Goal: Contribute content: Contribute content

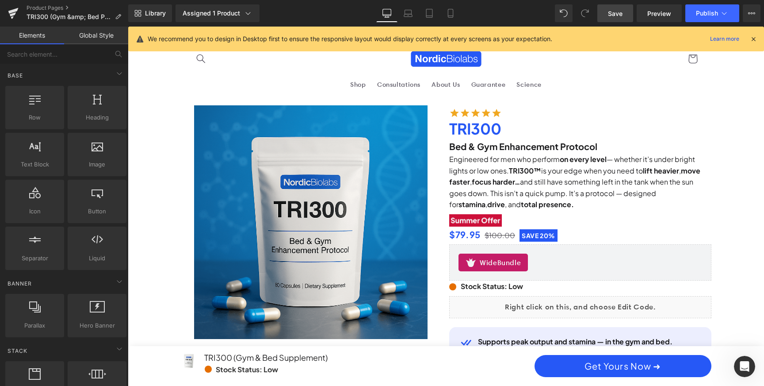
scroll to position [1, 0]
click at [618, 14] on span "Save" at bounding box center [615, 13] width 15 height 9
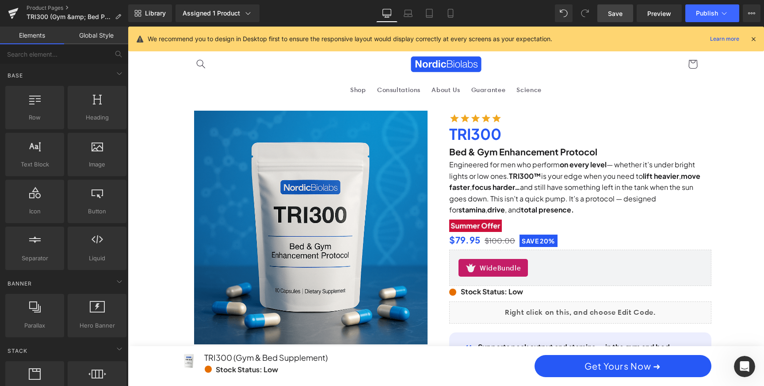
scroll to position [0, 1007]
click at [612, 14] on span "Save" at bounding box center [615, 13] width 15 height 9
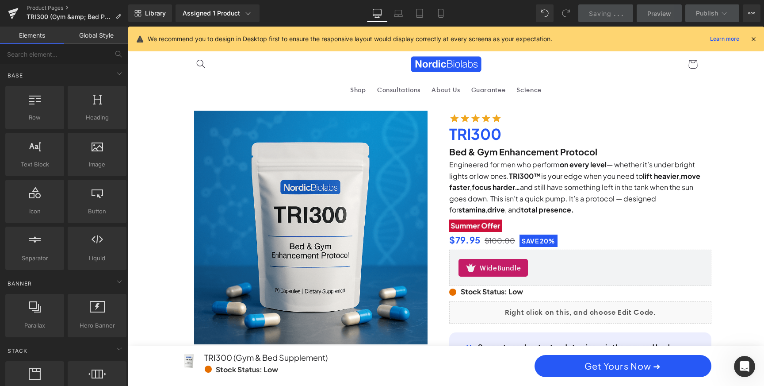
scroll to position [0, 503]
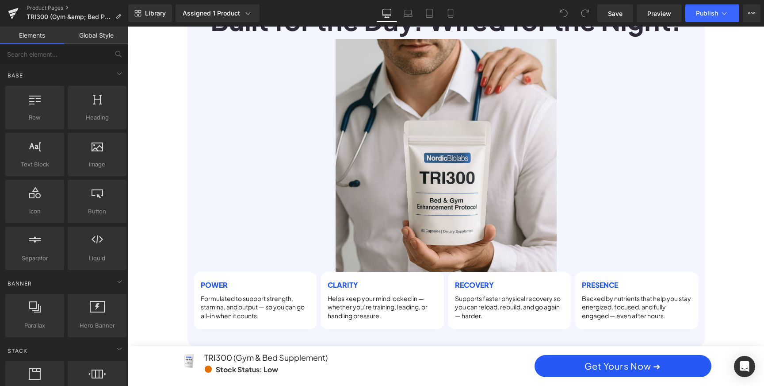
scroll to position [1085, 0]
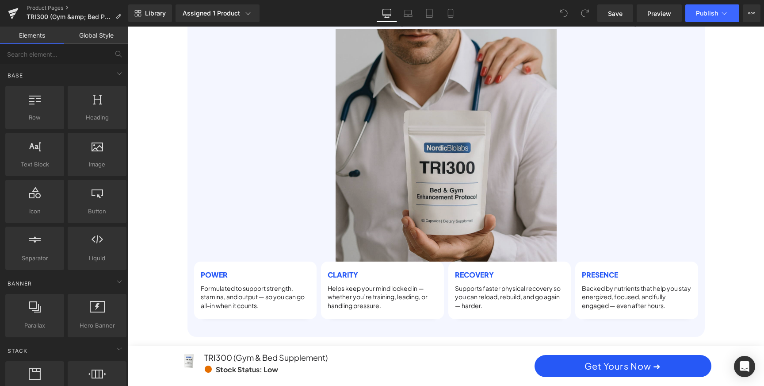
click at [422, 159] on img at bounding box center [446, 145] width 221 height 233
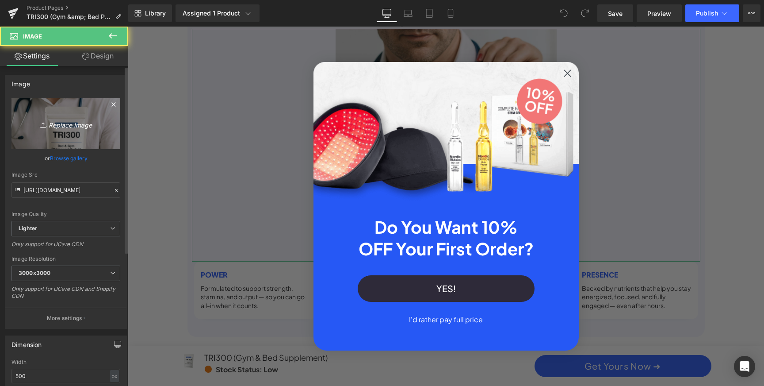
click at [62, 114] on link "Replace Image" at bounding box center [65, 123] width 109 height 51
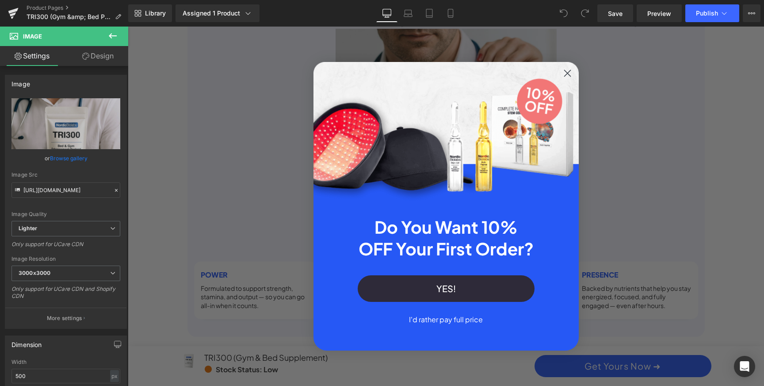
scroll to position [0, 0]
type input "C:\fakepath\nn.png"
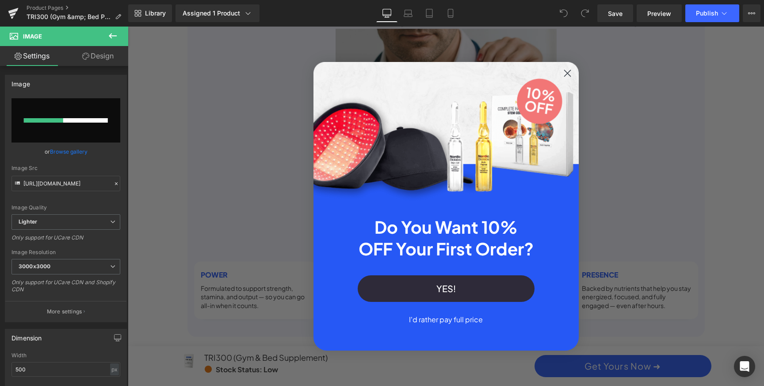
click at [567, 73] on circle "Close dialog" at bounding box center [567, 73] width 15 height 15
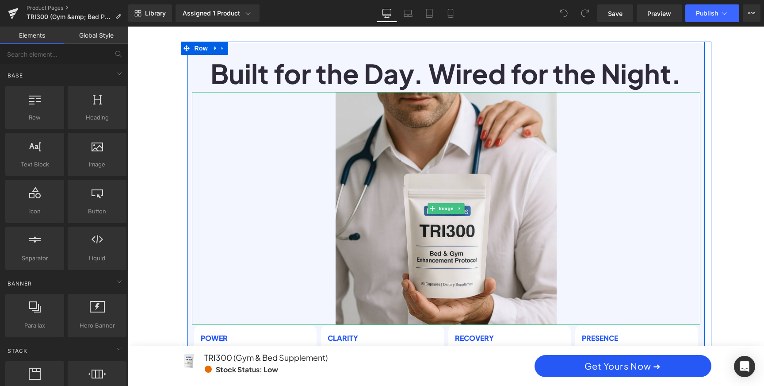
scroll to position [1021, 0]
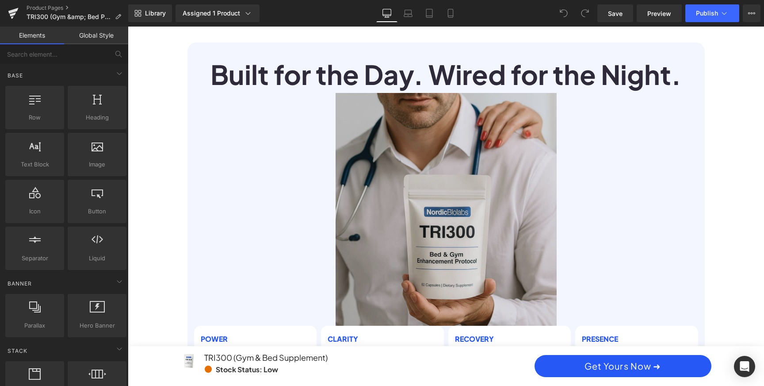
click at [464, 190] on img at bounding box center [446, 209] width 221 height 233
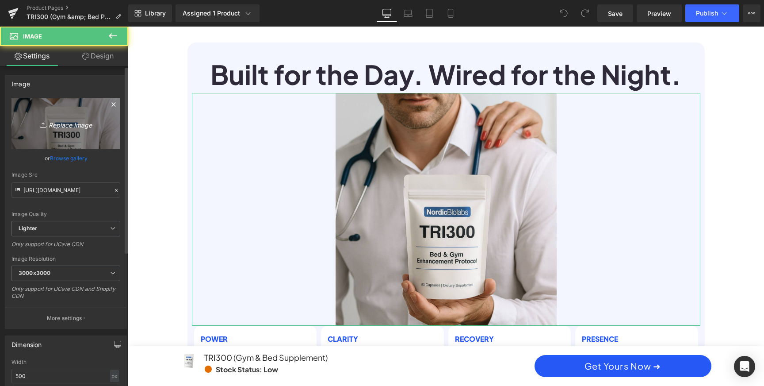
click at [80, 120] on icon "Replace Image" at bounding box center [66, 123] width 71 height 11
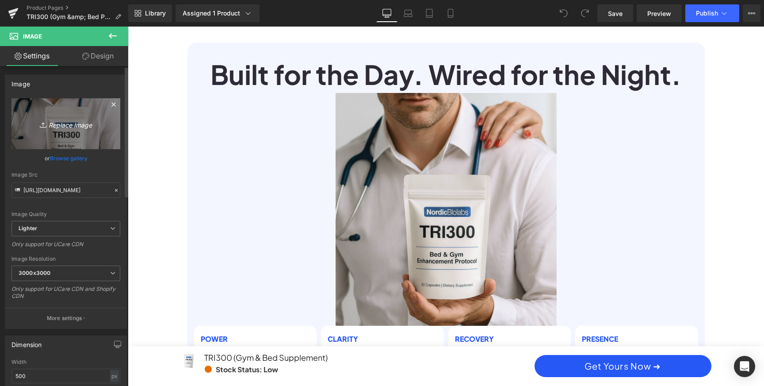
scroll to position [0, 0]
type input "C:\fakepath\nn.png"
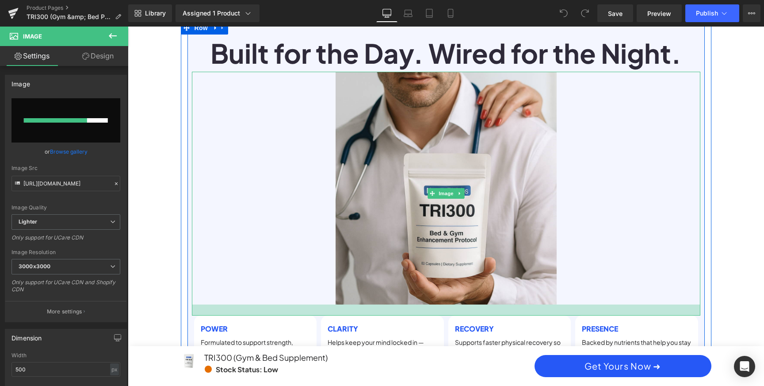
drag, startPoint x: 317, startPoint y: 294, endPoint x: 315, endPoint y: 305, distance: 11.1
click at [315, 305] on div at bounding box center [446, 309] width 508 height 11
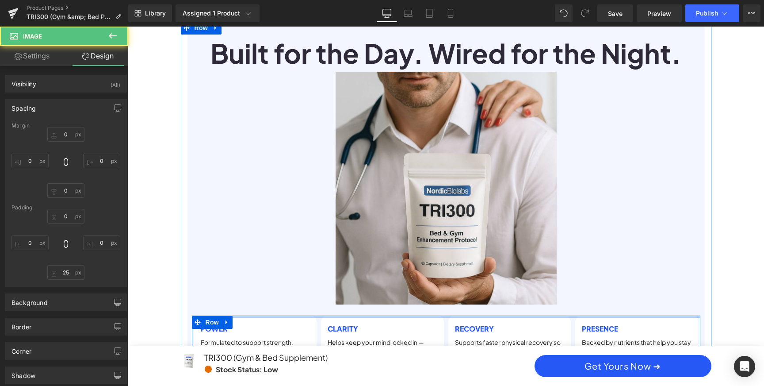
scroll to position [0, 503]
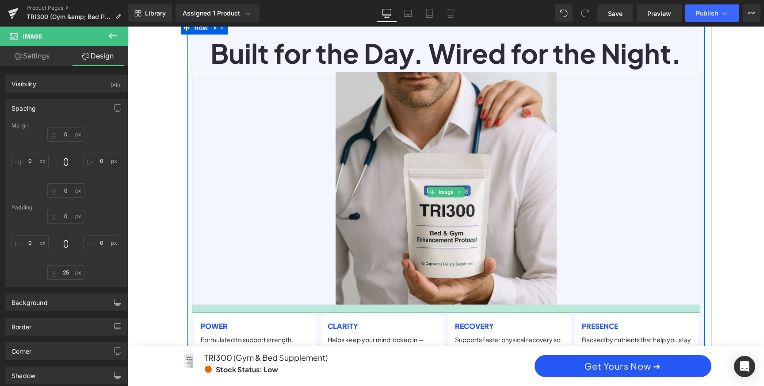
click at [599, 304] on div at bounding box center [446, 308] width 508 height 8
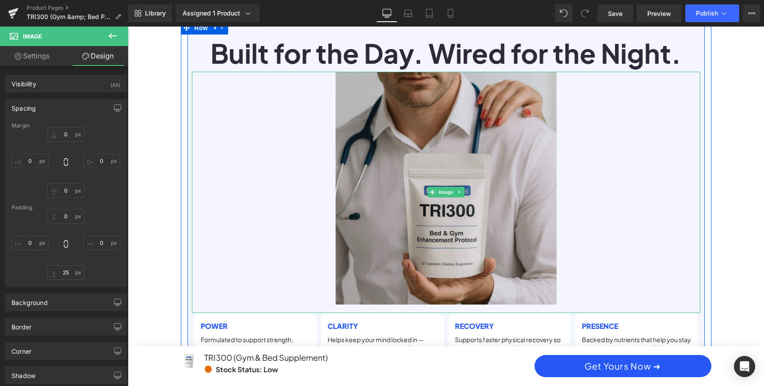
click at [478, 206] on img at bounding box center [446, 192] width 221 height 241
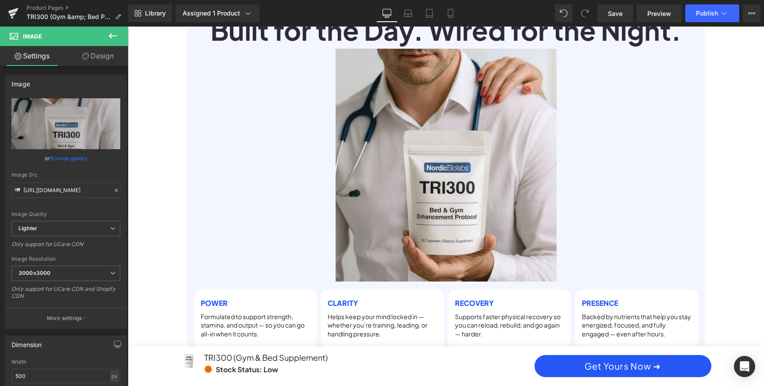
scroll to position [1061, 0]
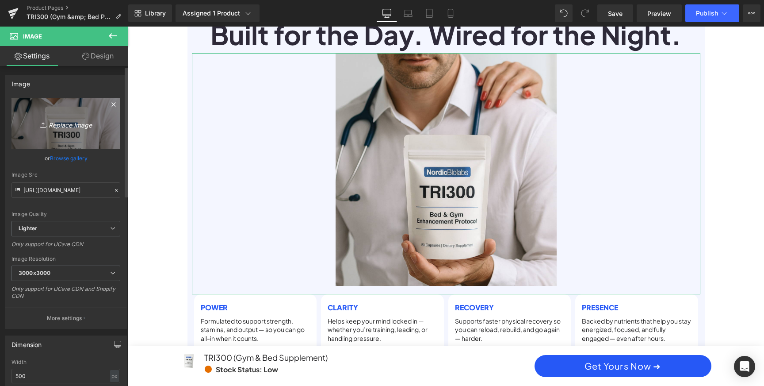
click at [85, 124] on icon "Replace Image" at bounding box center [66, 123] width 71 height 11
type input "C:\fakepath\nn.png"
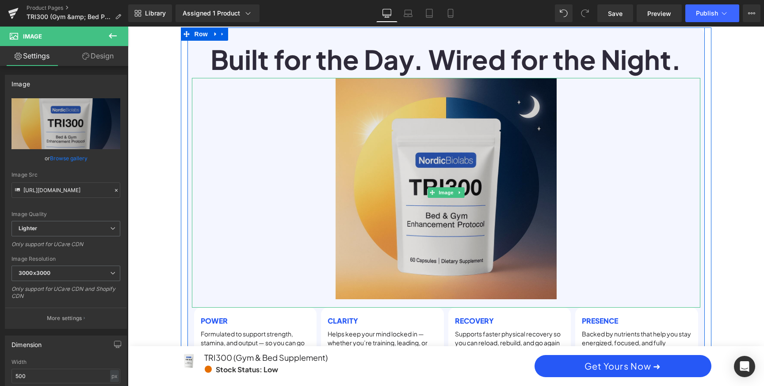
click at [502, 169] on img at bounding box center [446, 192] width 221 height 229
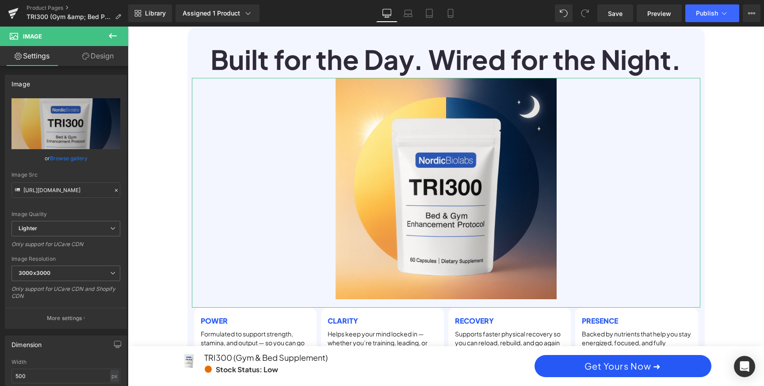
click at [105, 62] on link "Design" at bounding box center [98, 56] width 64 height 20
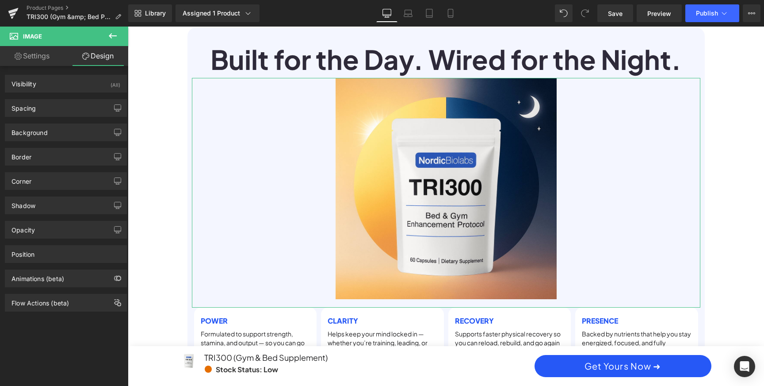
scroll to position [0, 1007]
click at [80, 181] on div "Corner" at bounding box center [65, 180] width 121 height 17
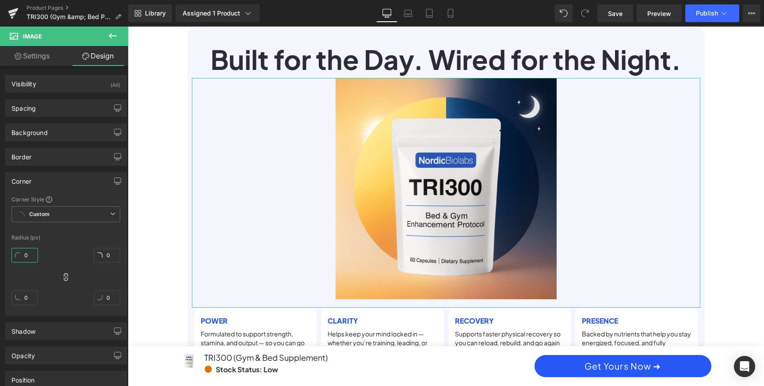
click at [25, 256] on input "0" at bounding box center [24, 255] width 27 height 15
click at [29, 256] on input "0" at bounding box center [24, 255] width 27 height 15
click at [29, 256] on input "50" at bounding box center [24, 255] width 27 height 15
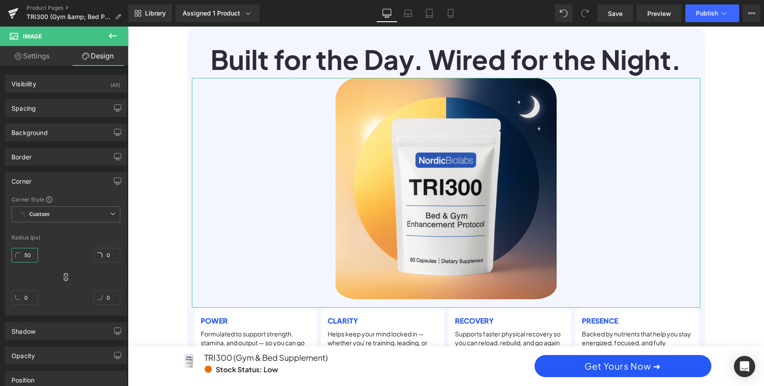
click at [29, 256] on input "50" at bounding box center [24, 255] width 27 height 15
type input "100"
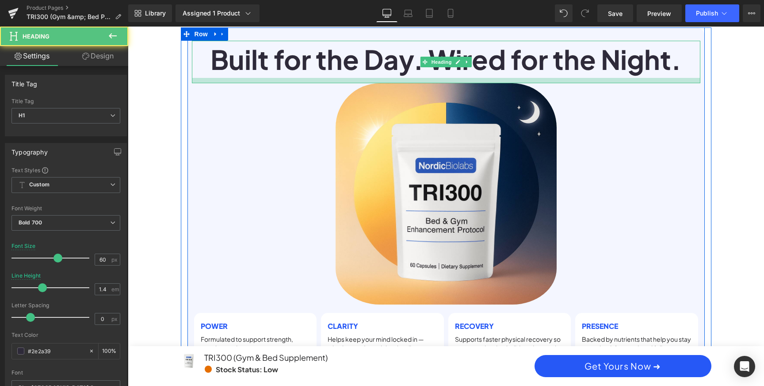
scroll to position [0, 503]
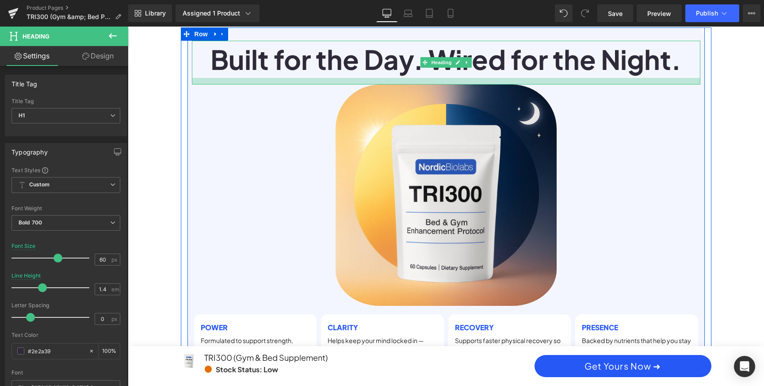
drag, startPoint x: 493, startPoint y: 66, endPoint x: 493, endPoint y: 73, distance: 6.6
click at [493, 78] on div at bounding box center [446, 81] width 508 height 7
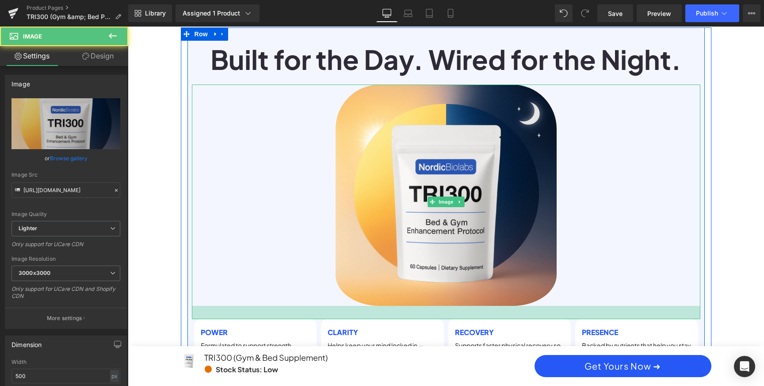
scroll to position [0, 0]
drag, startPoint x: 469, startPoint y: 302, endPoint x: 469, endPoint y: 307, distance: 4.9
click at [469, 307] on div at bounding box center [446, 311] width 508 height 13
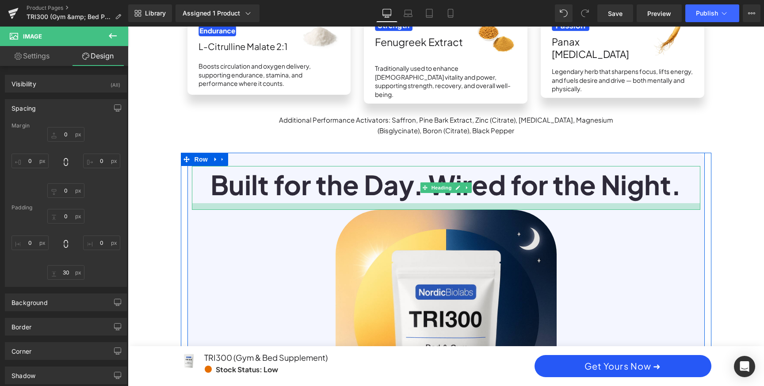
scroll to position [0, 1007]
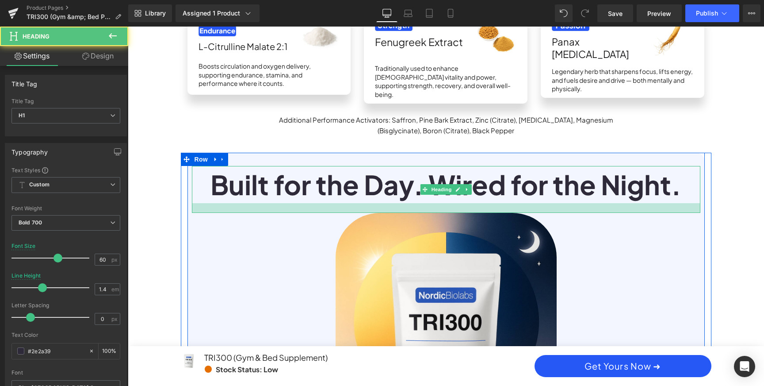
click at [475, 203] on div at bounding box center [446, 208] width 508 height 10
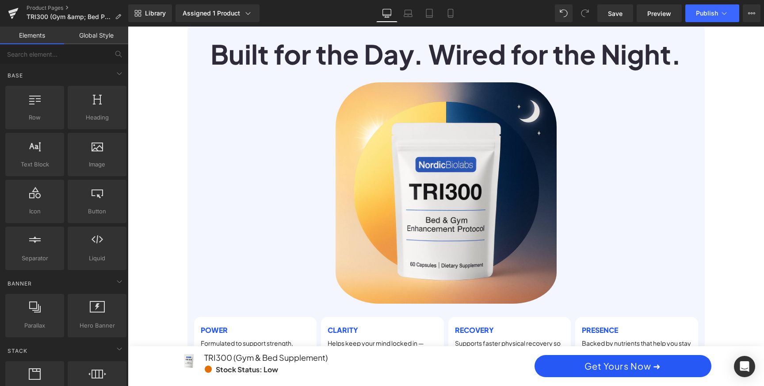
scroll to position [1040, 0]
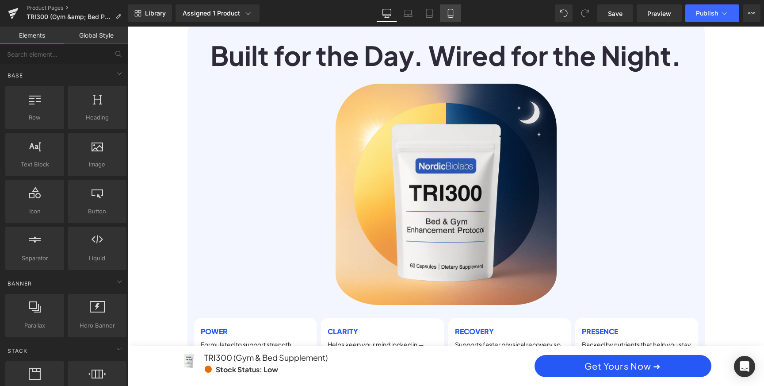
click at [448, 11] on icon at bounding box center [450, 13] width 5 height 8
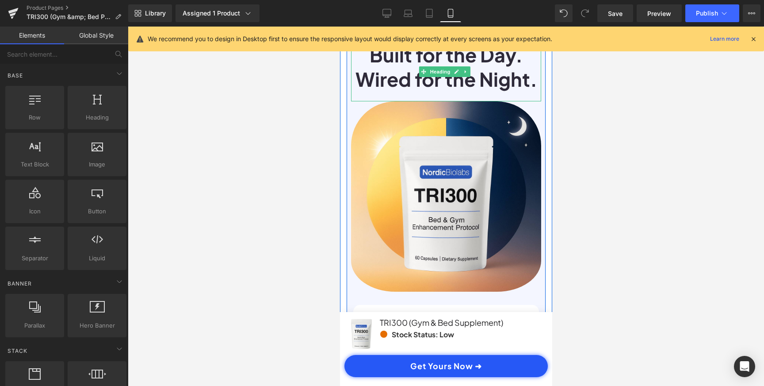
scroll to position [1872, 0]
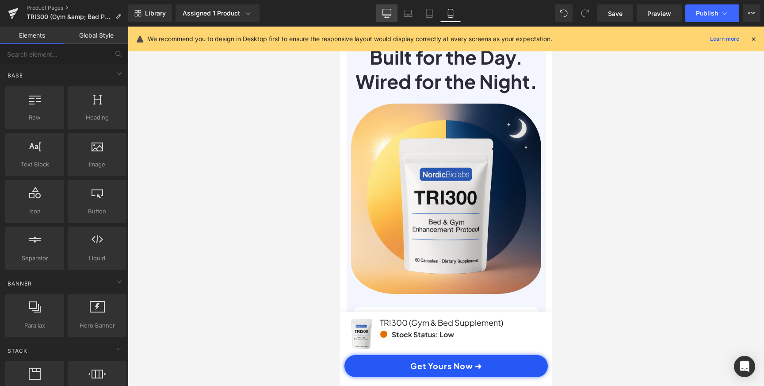
click at [386, 11] on icon at bounding box center [386, 13] width 9 height 9
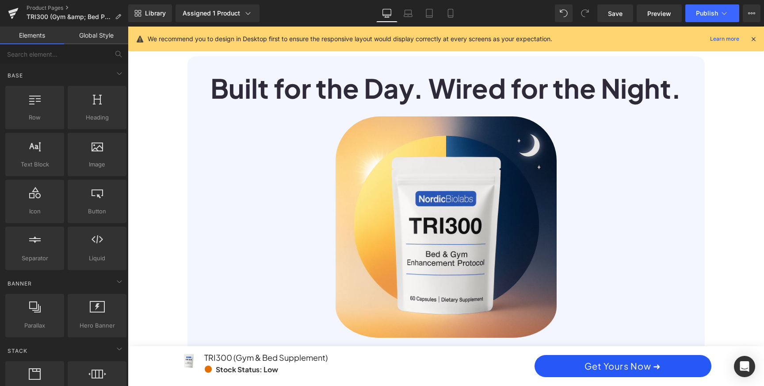
scroll to position [977, 0]
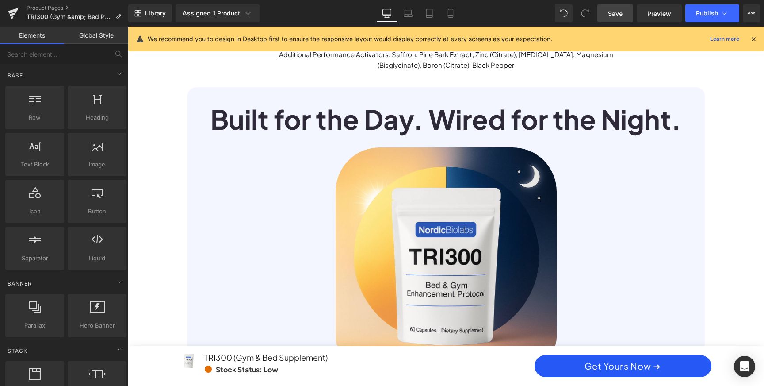
click at [622, 15] on span "Save" at bounding box center [615, 13] width 15 height 9
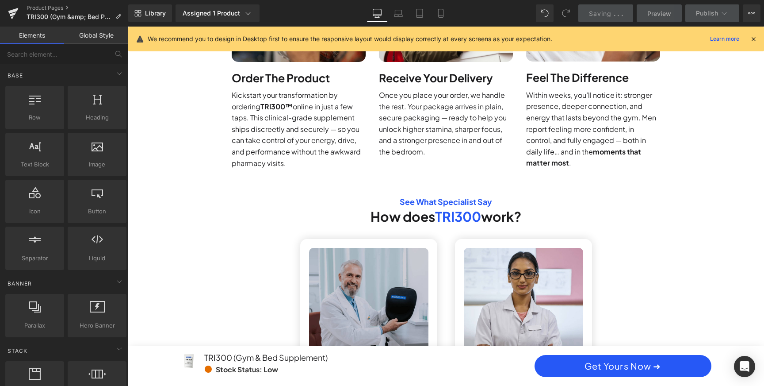
scroll to position [2988, 0]
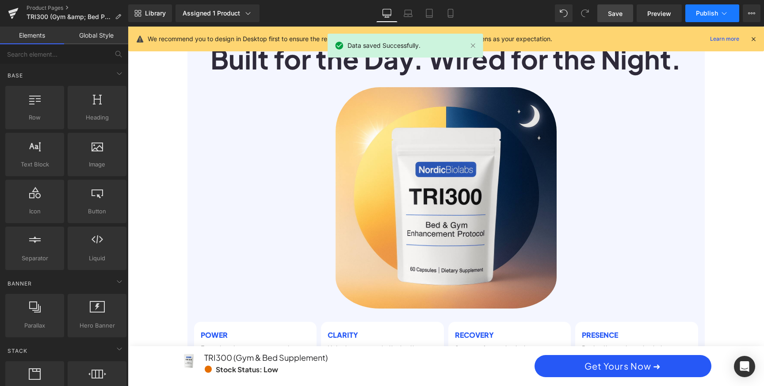
click at [715, 12] on span "Publish" at bounding box center [707, 13] width 22 height 7
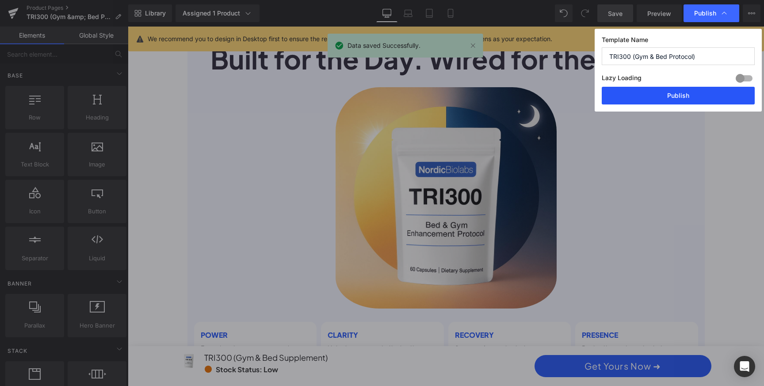
click at [676, 91] on button "Publish" at bounding box center [678, 96] width 153 height 18
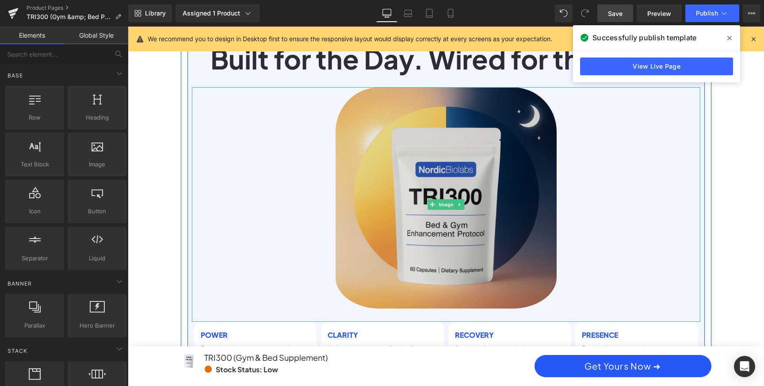
scroll to position [0, 503]
click at [432, 225] on img at bounding box center [446, 204] width 221 height 234
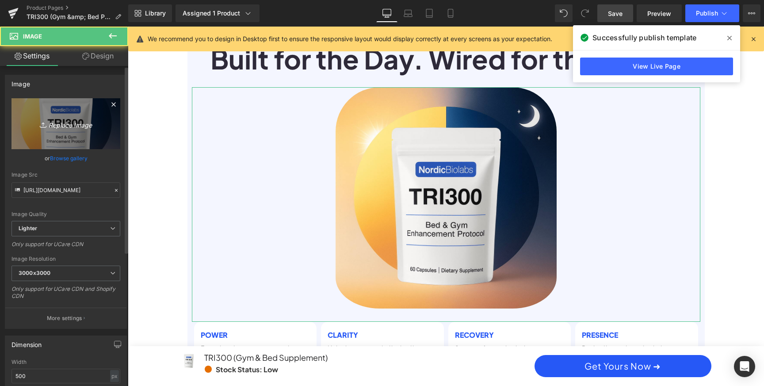
click at [57, 121] on icon "Replace Image" at bounding box center [66, 123] width 71 height 11
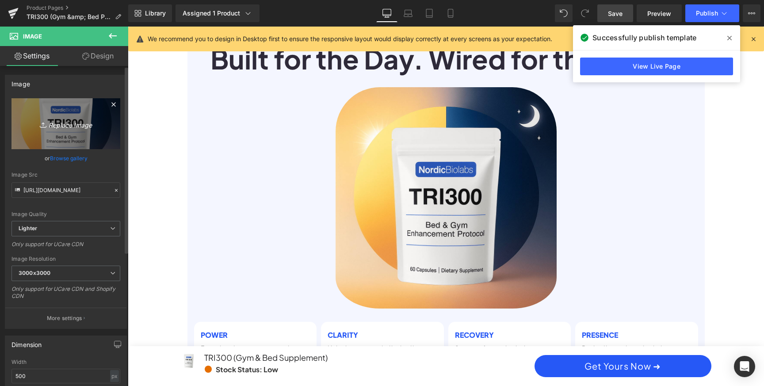
scroll to position [0, 1007]
type input "C:\fakepath\2-3 (1).png"
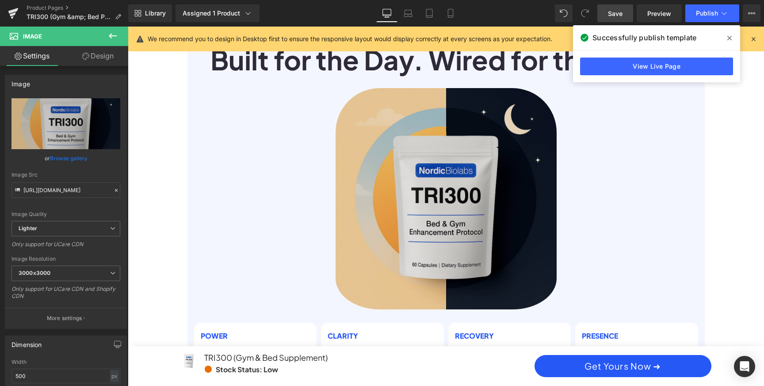
scroll to position [0, 503]
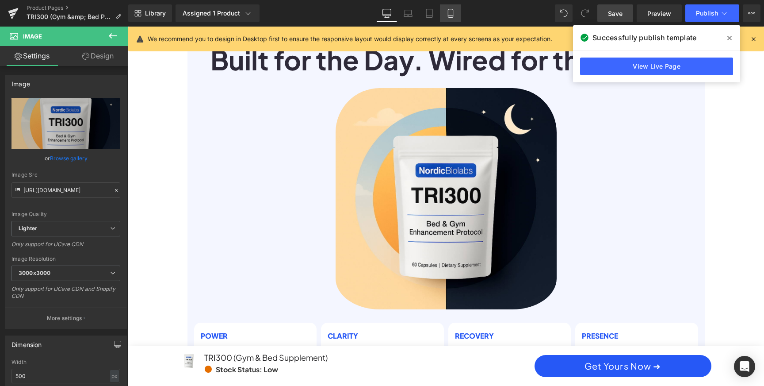
drag, startPoint x: 450, startPoint y: 11, endPoint x: 147, endPoint y: 96, distance: 314.2
click at [450, 11] on icon at bounding box center [450, 13] width 9 height 9
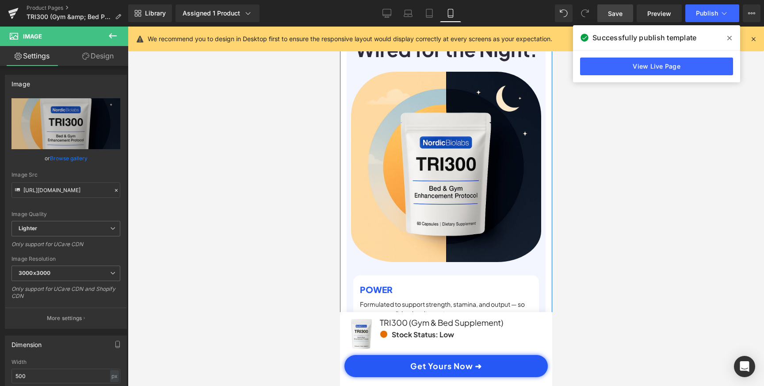
scroll to position [0, 330]
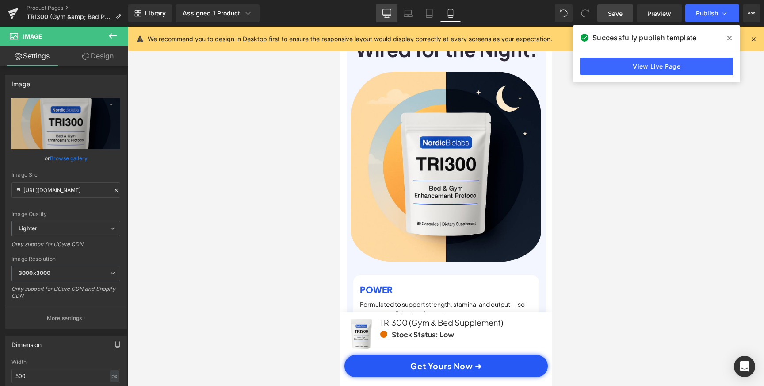
click at [383, 15] on icon at bounding box center [387, 12] width 8 height 7
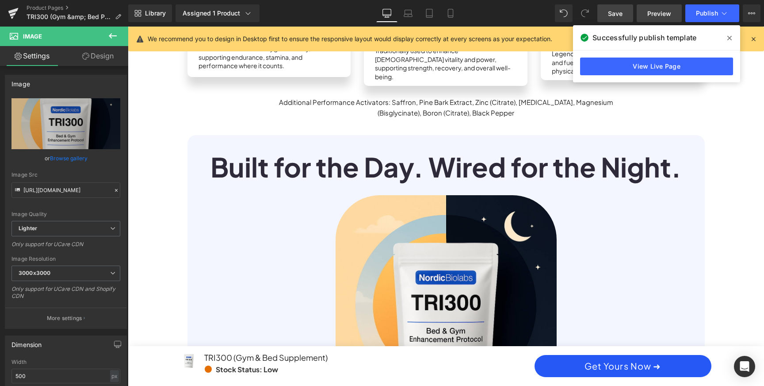
scroll to position [0, 503]
click at [655, 11] on span "Preview" at bounding box center [659, 13] width 24 height 9
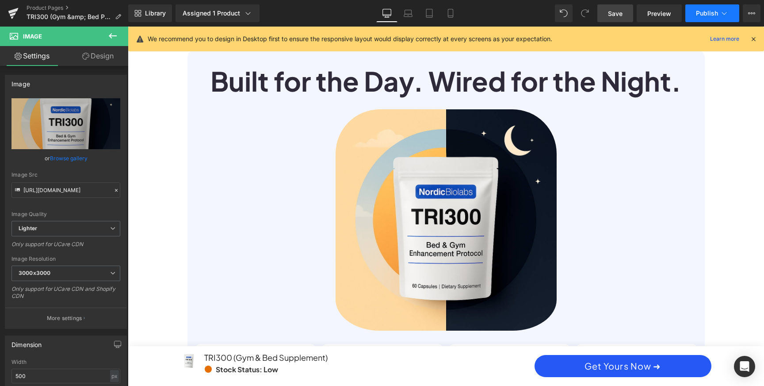
click at [707, 16] on span "Publish" at bounding box center [707, 13] width 22 height 7
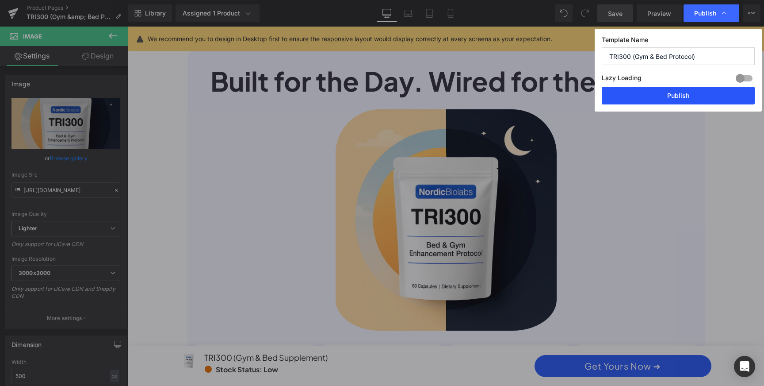
click at [684, 95] on button "Publish" at bounding box center [678, 96] width 153 height 18
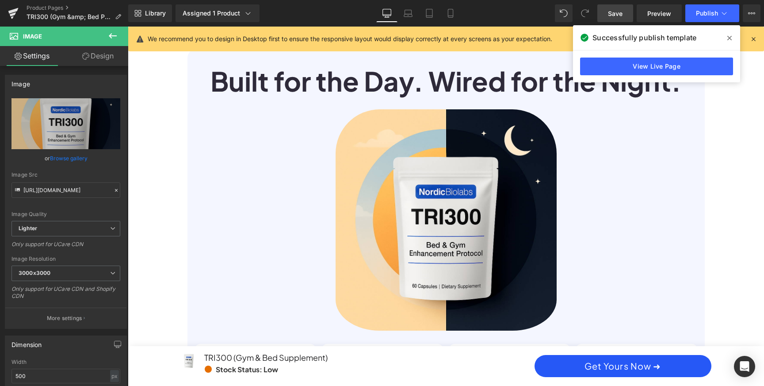
scroll to position [0, 0]
click at [714, 69] on link "View Live Page" at bounding box center [656, 66] width 153 height 18
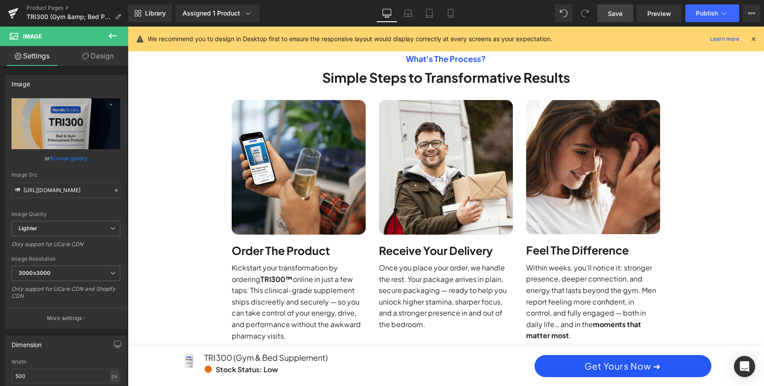
scroll to position [2629, 0]
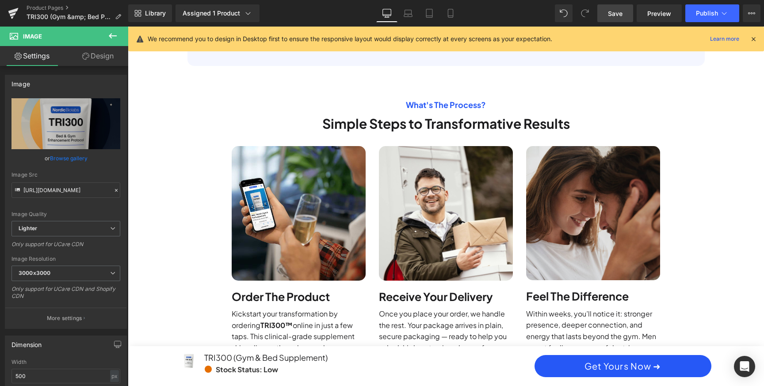
click at [630, 202] on img at bounding box center [593, 213] width 134 height 134
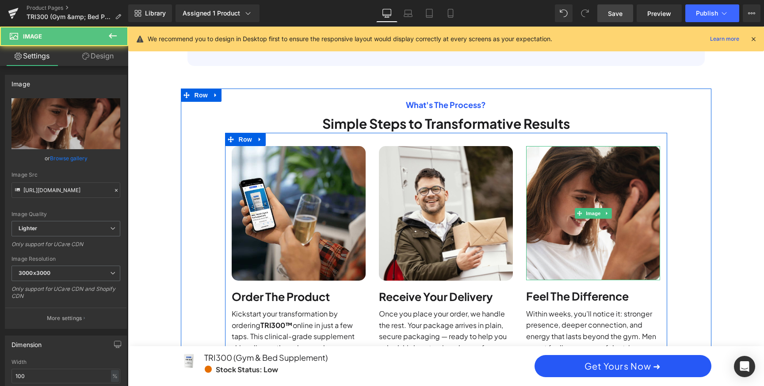
scroll to position [0, 0]
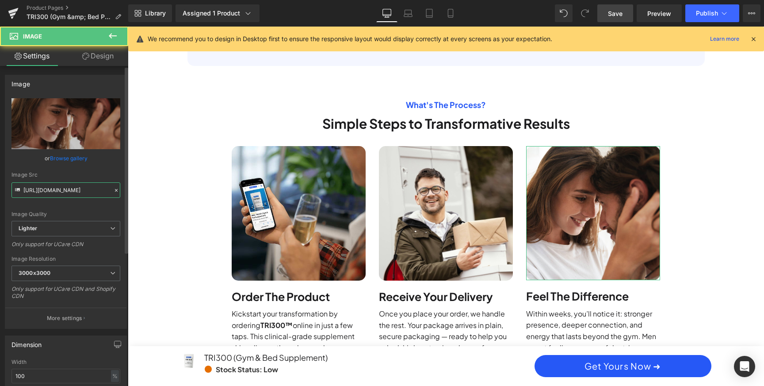
click at [57, 189] on input "https://ucarecdn.com/f59c8f3c-afb9-4028-a4a2-b58e1d44306f/-/format/auto/-/previ…" at bounding box center [65, 189] width 109 height 15
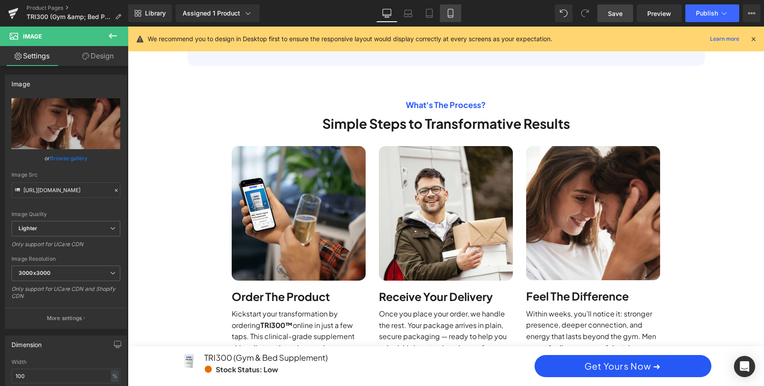
click at [446, 13] on link "Mobile" at bounding box center [450, 13] width 21 height 18
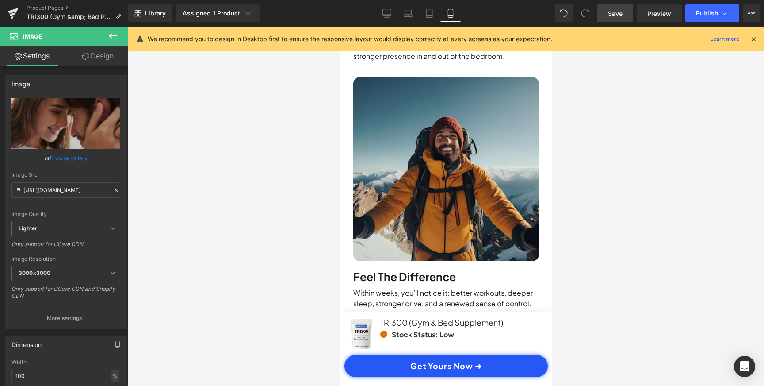
scroll to position [4767, 0]
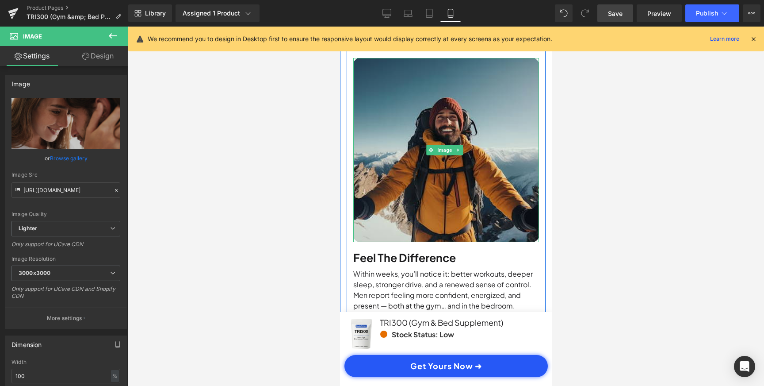
click at [463, 190] on img at bounding box center [446, 150] width 186 height 184
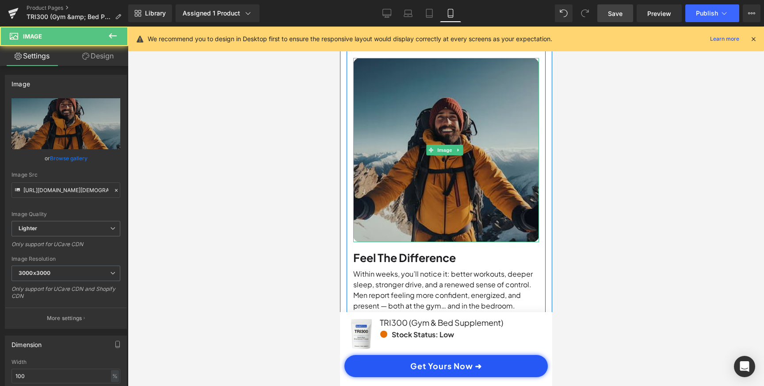
click at [424, 185] on img at bounding box center [446, 150] width 186 height 184
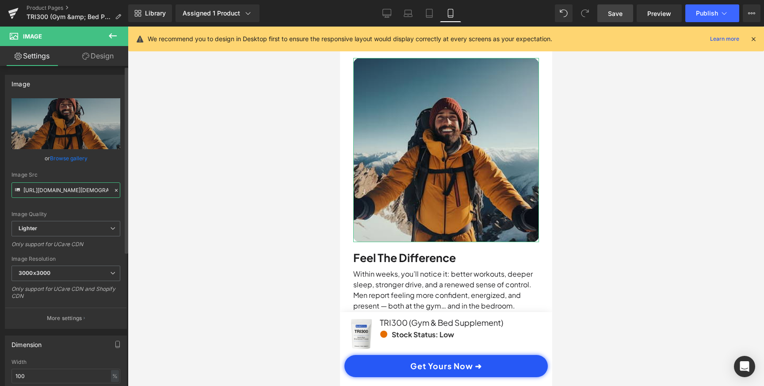
click at [82, 188] on input "https://ucarecdn.com/4363647d-23ab-444c-b5c8-fbbb6ef6aa62/-/format/auto/-/previ…" at bounding box center [65, 189] width 109 height 15
paste input "f59c8f3c-afb9-4028-a4a2-b58e1d44306f/-/format/auto/-/preview/3000x3000/-/qualit…"
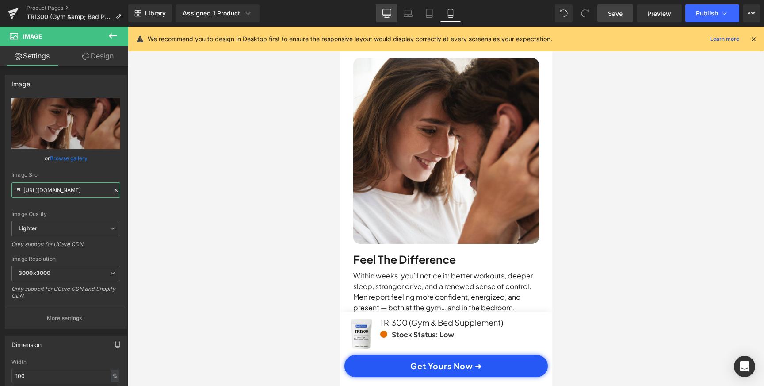
type input "https://ucarecdn.com/f59c8f3c-afb9-4028-a4a2-b58e1d44306f/-/format/auto/-/previ…"
click at [381, 11] on link "Desktop" at bounding box center [386, 13] width 21 height 18
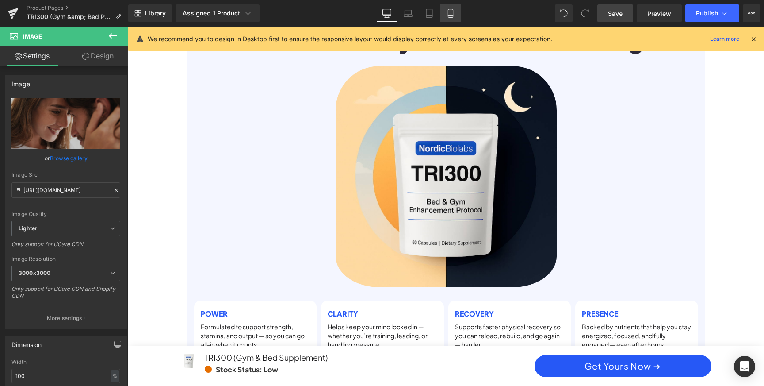
scroll to position [0, 0]
